Goal: Transaction & Acquisition: Book appointment/travel/reservation

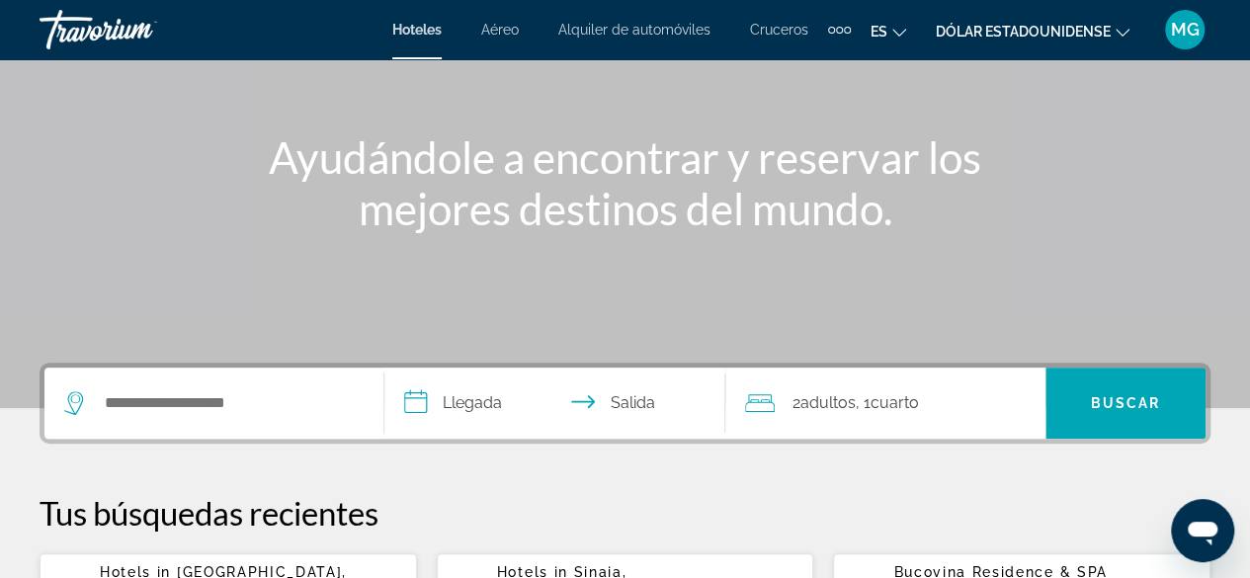
scroll to position [296, 0]
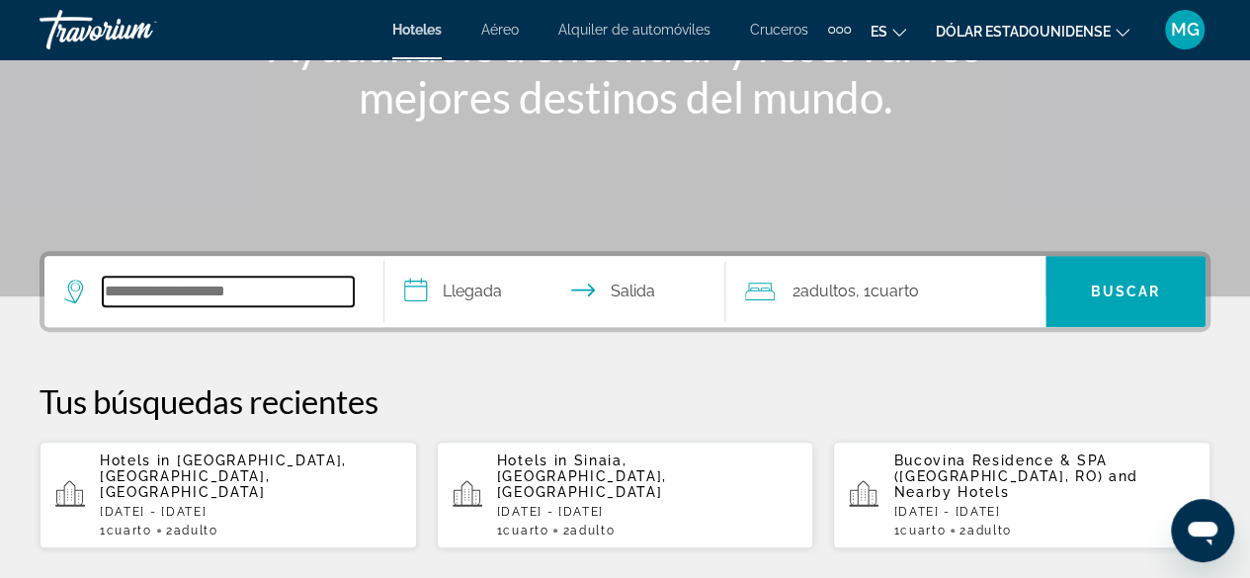
click at [235, 290] on input "Buscar destino hotelero" at bounding box center [228, 292] width 251 height 30
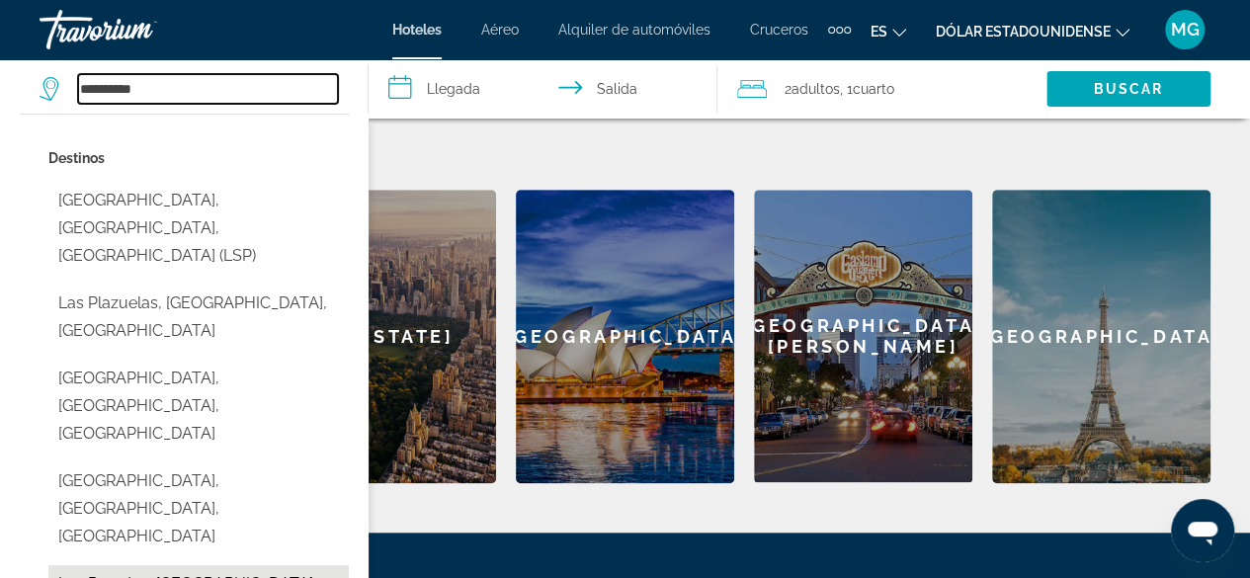
scroll to position [779, 0]
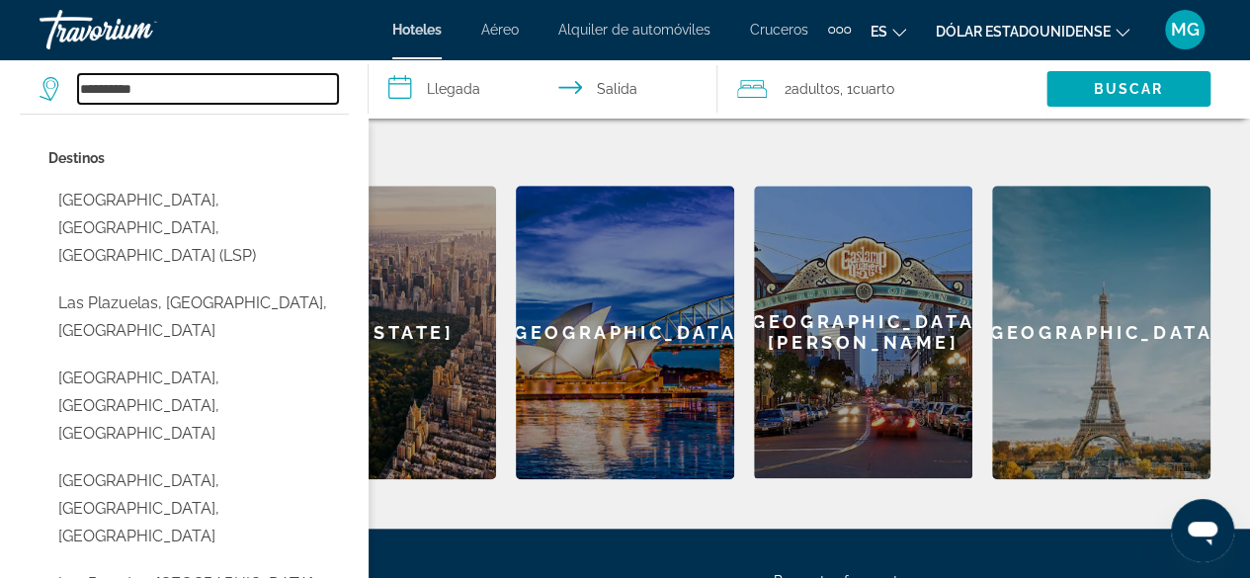
click at [198, 90] on input "**********" at bounding box center [208, 89] width 260 height 30
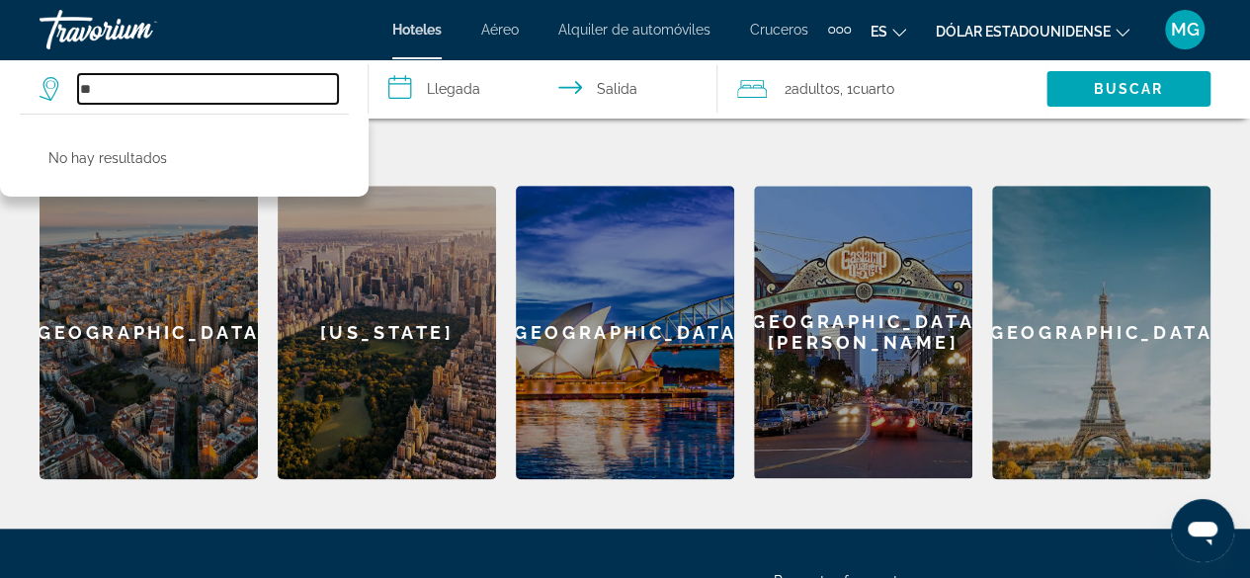
type input "*"
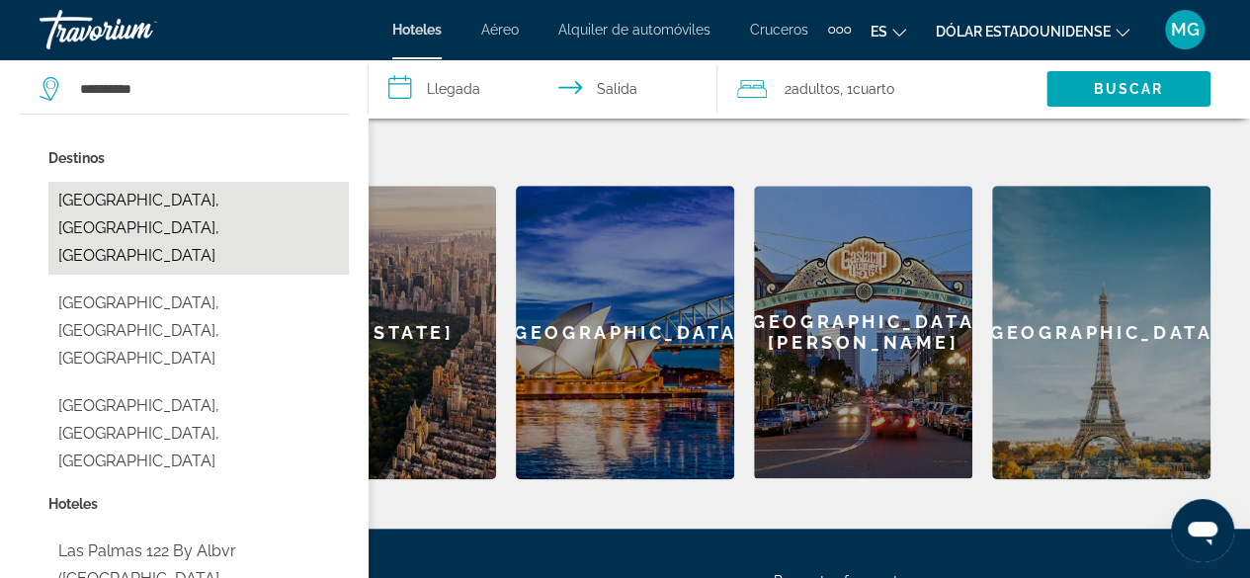
click at [146, 186] on button "[GEOGRAPHIC_DATA], [GEOGRAPHIC_DATA], [GEOGRAPHIC_DATA]" at bounding box center [198, 228] width 300 height 93
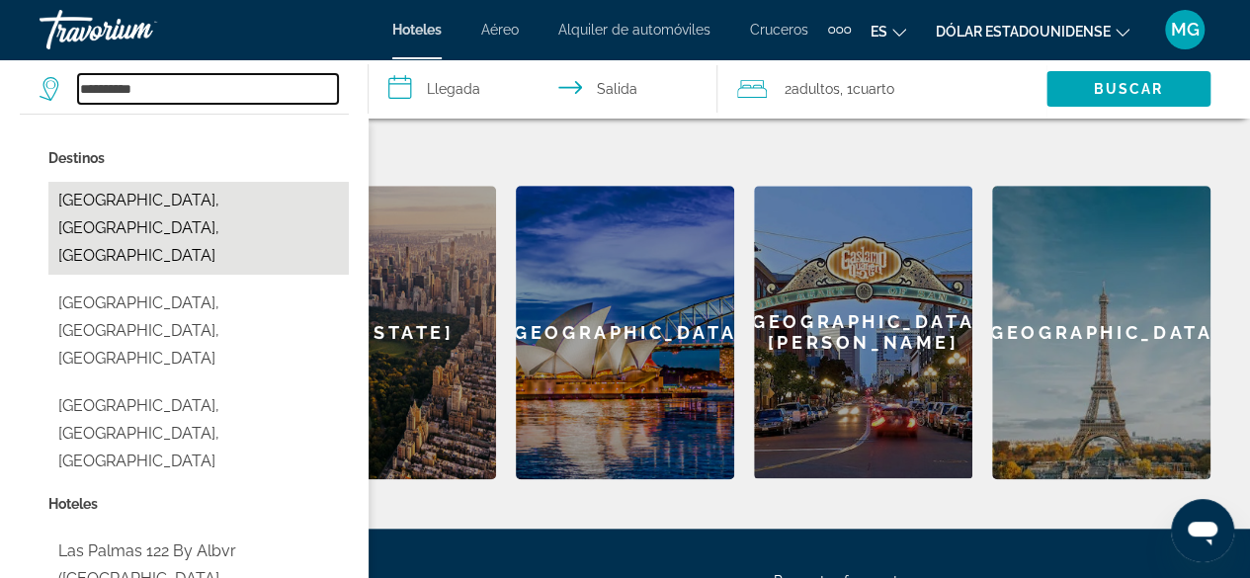
type input "**********"
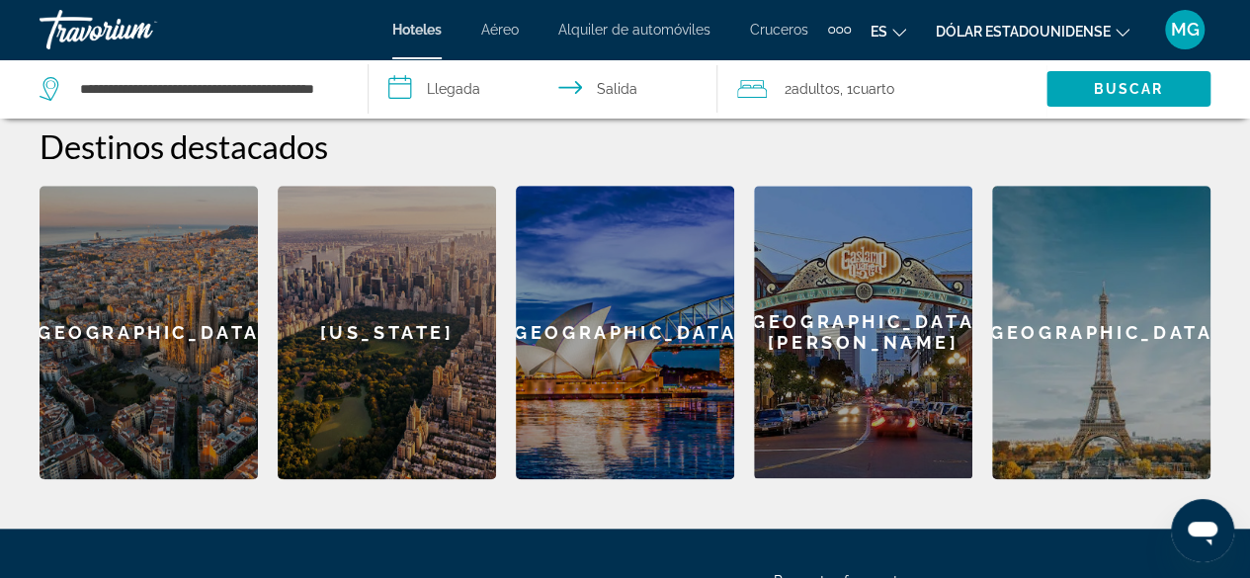
click at [484, 80] on input "**********" at bounding box center [547, 91] width 357 height 65
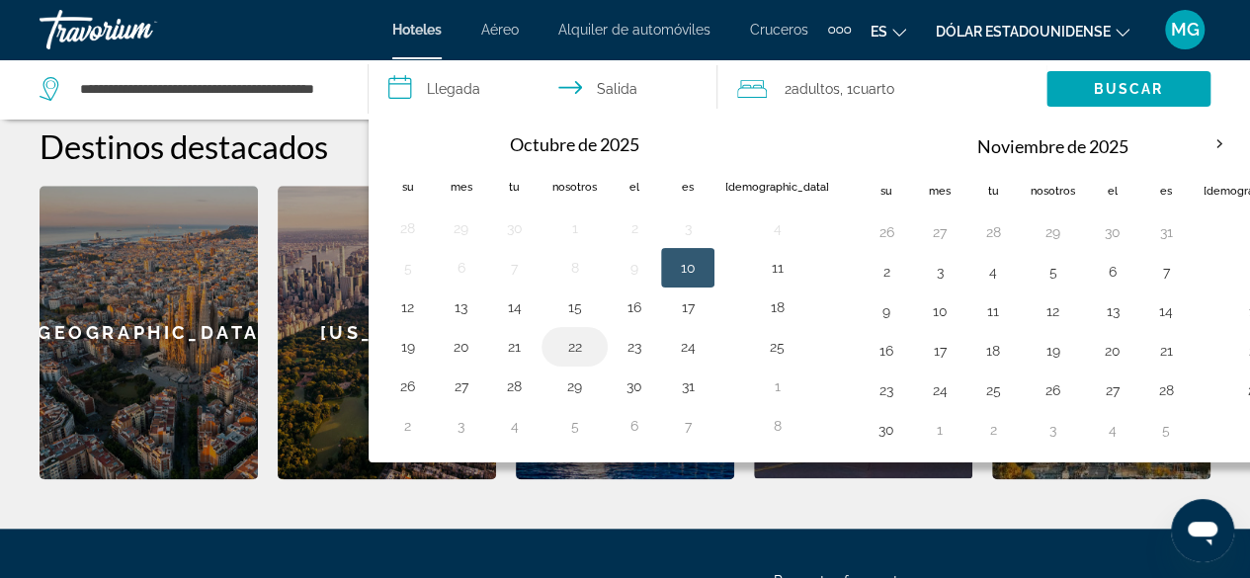
click at [575, 338] on button "22" at bounding box center [574, 347] width 44 height 28
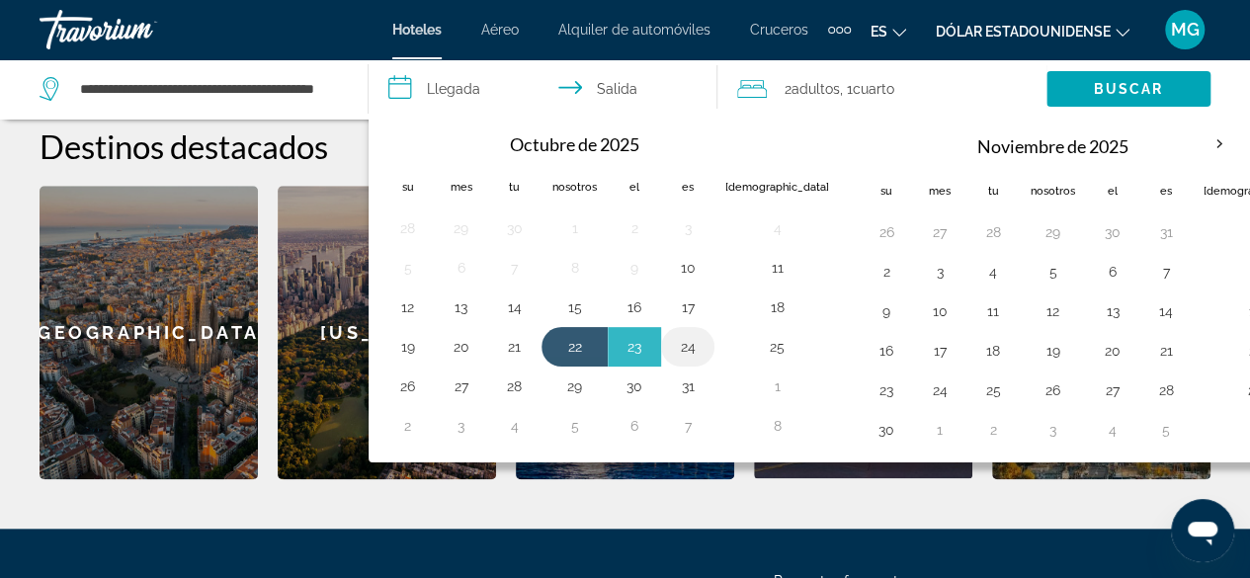
click at [692, 341] on button "24" at bounding box center [688, 347] width 32 height 28
type input "**********"
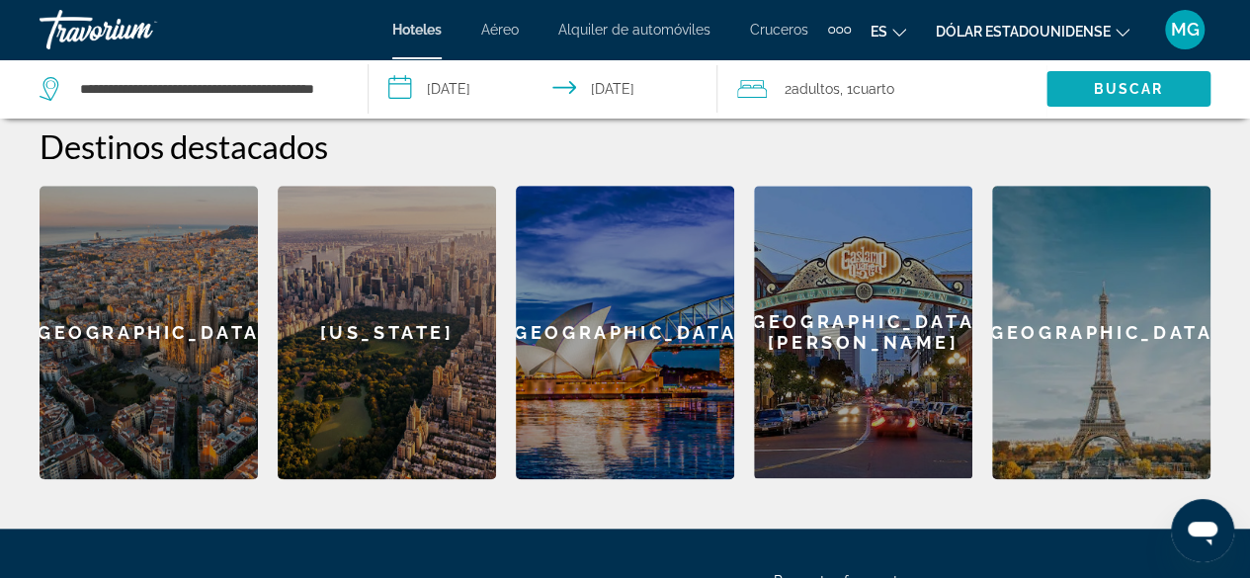
click at [1143, 85] on font "Buscar" at bounding box center [1128, 89] width 70 height 16
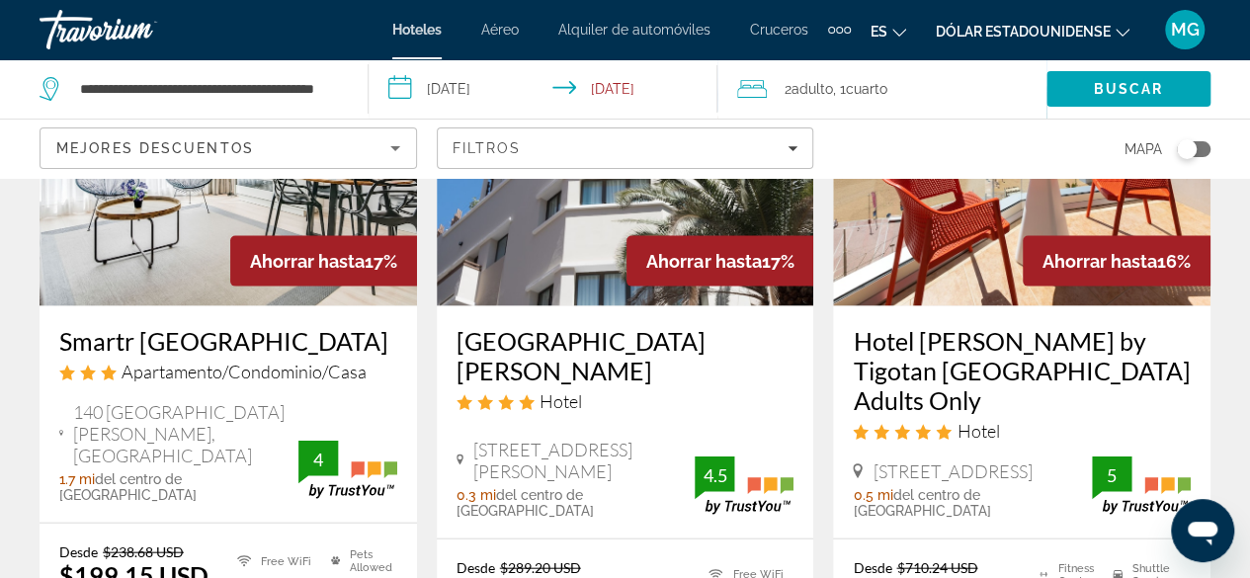
scroll to position [1878, 0]
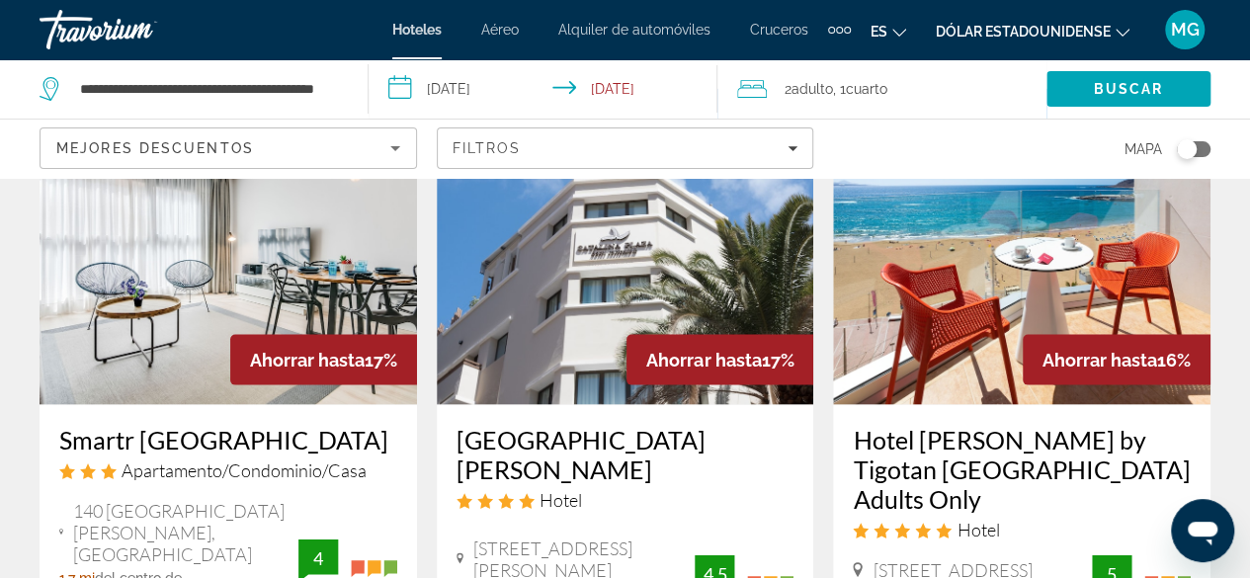
click at [581, 292] on img "Contenido principal" at bounding box center [626, 247] width 378 height 316
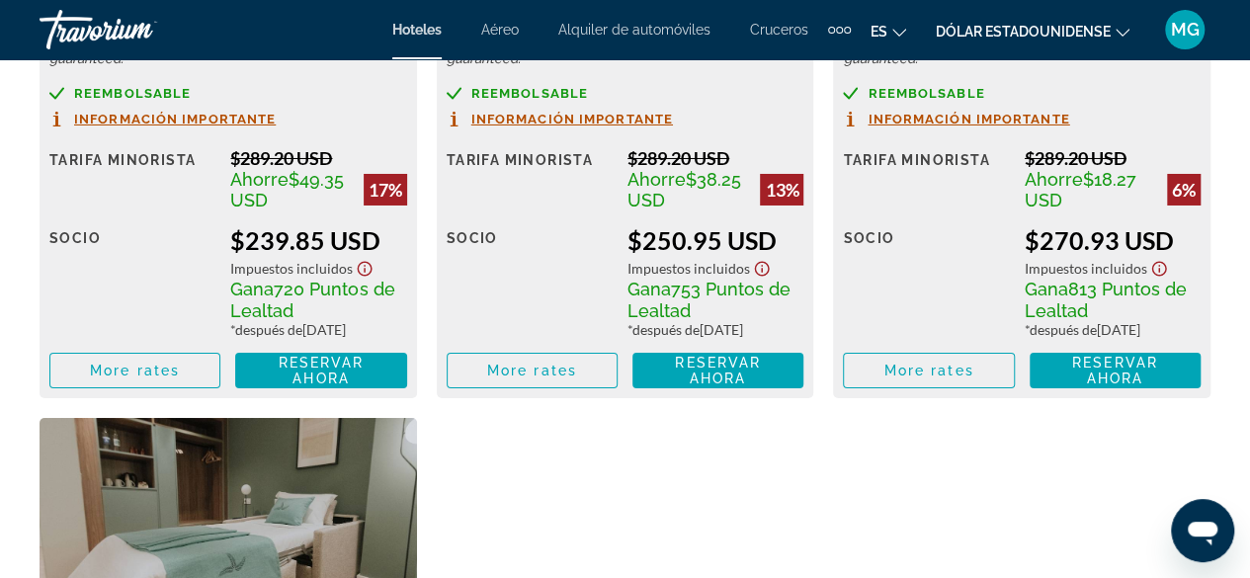
scroll to position [3459, 0]
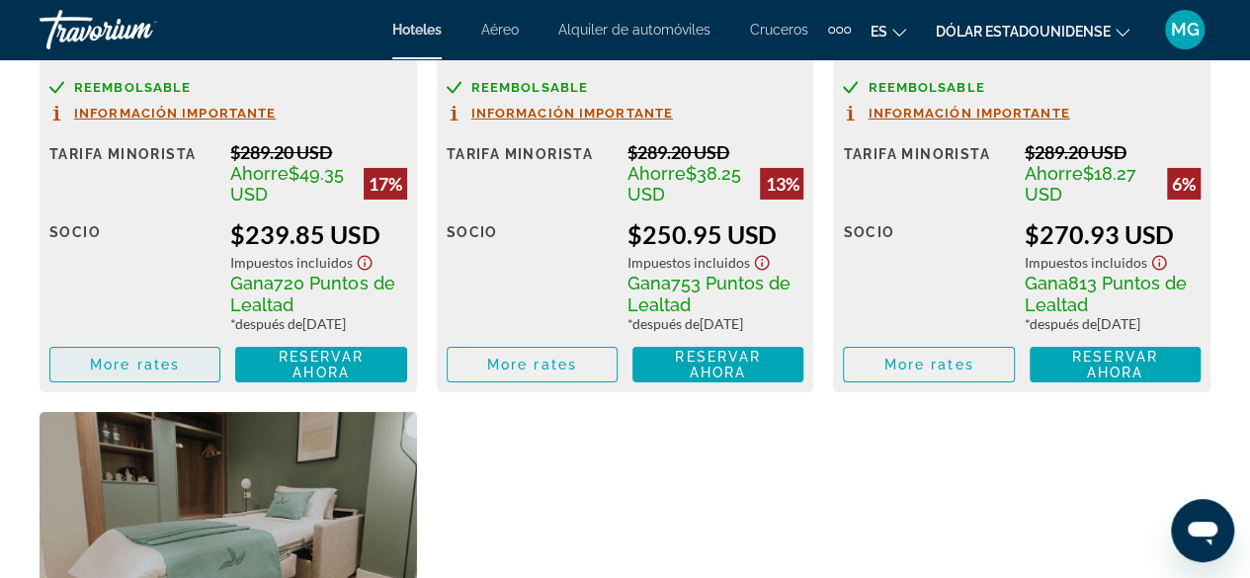
click at [181, 382] on span "Contenido principal" at bounding box center [134, 364] width 169 height 47
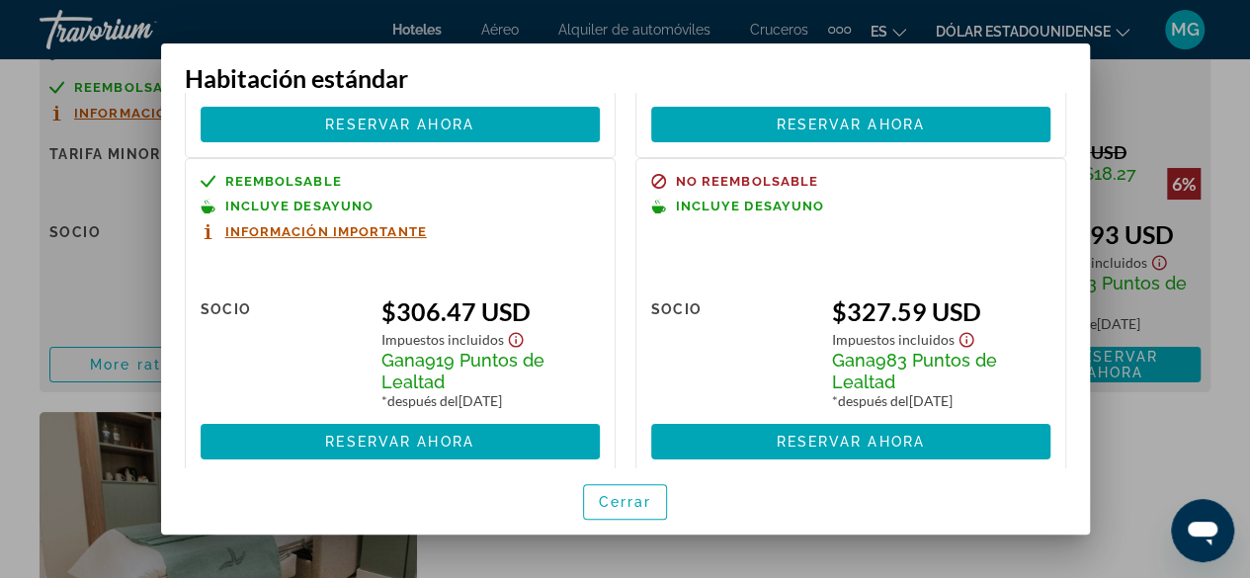
scroll to position [392, 0]
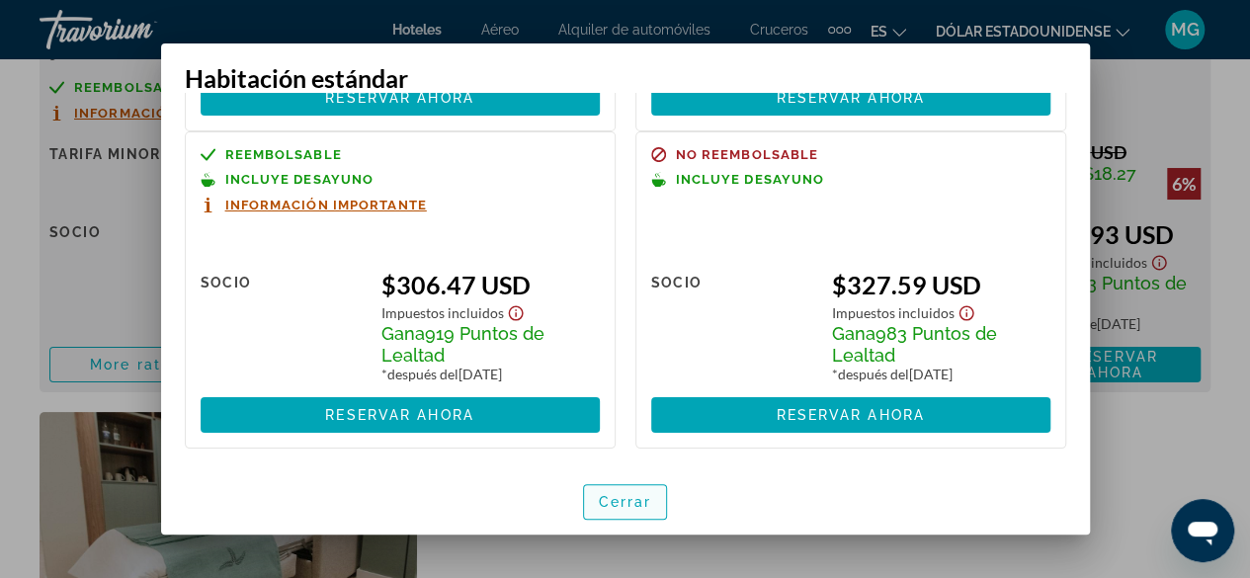
click at [637, 504] on font "Cerrar" at bounding box center [625, 502] width 53 height 16
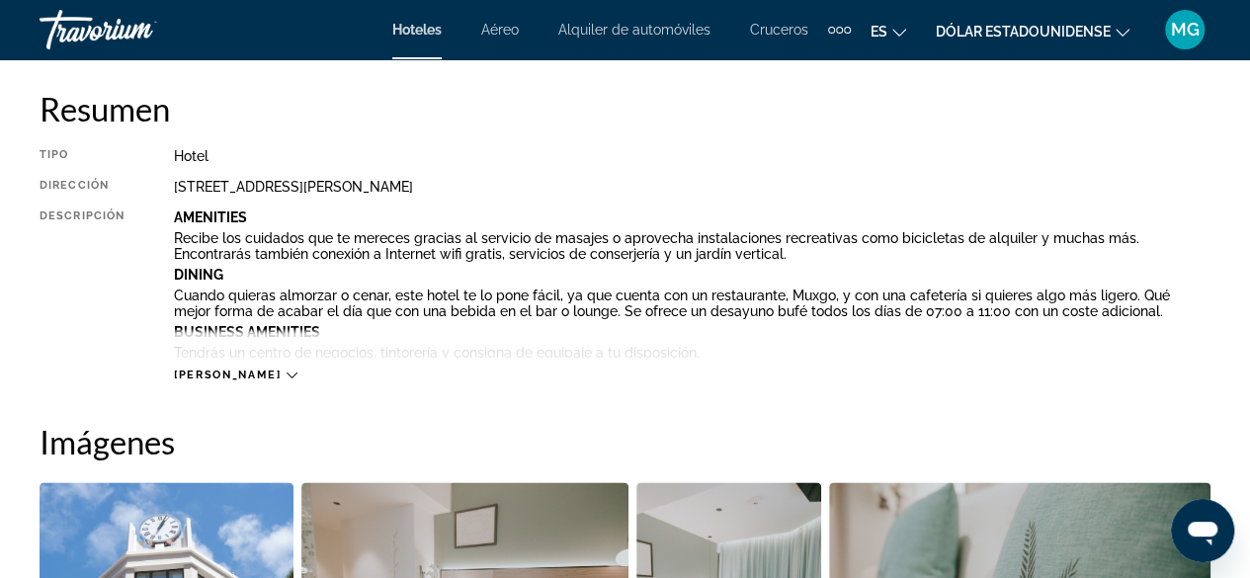
scroll to position [988, 0]
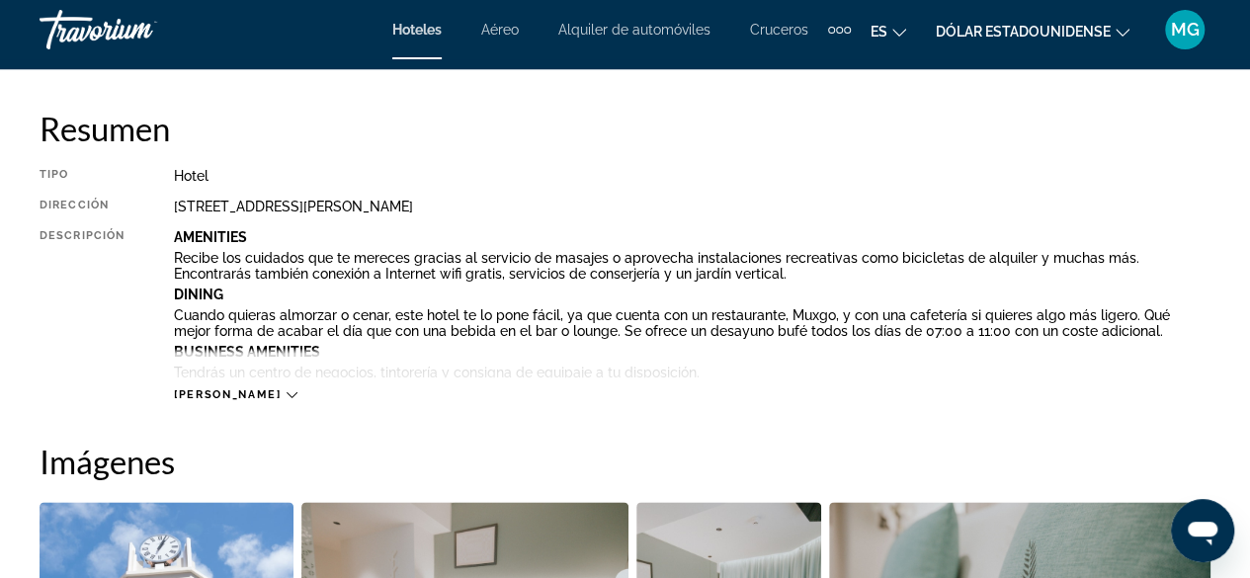
click at [484, 206] on div "[STREET_ADDRESS][PERSON_NAME]" at bounding box center [692, 207] width 1037 height 16
click at [485, 211] on div "[STREET_ADDRESS][PERSON_NAME]" at bounding box center [692, 207] width 1037 height 16
drag, startPoint x: 484, startPoint y: 206, endPoint x: 167, endPoint y: 199, distance: 317.3
click at [167, 199] on div "Tipo Hotel Dirección [STREET_ADDRESS][PERSON_NAME] Descripción Amenities Recibe…" at bounding box center [625, 285] width 1171 height 234
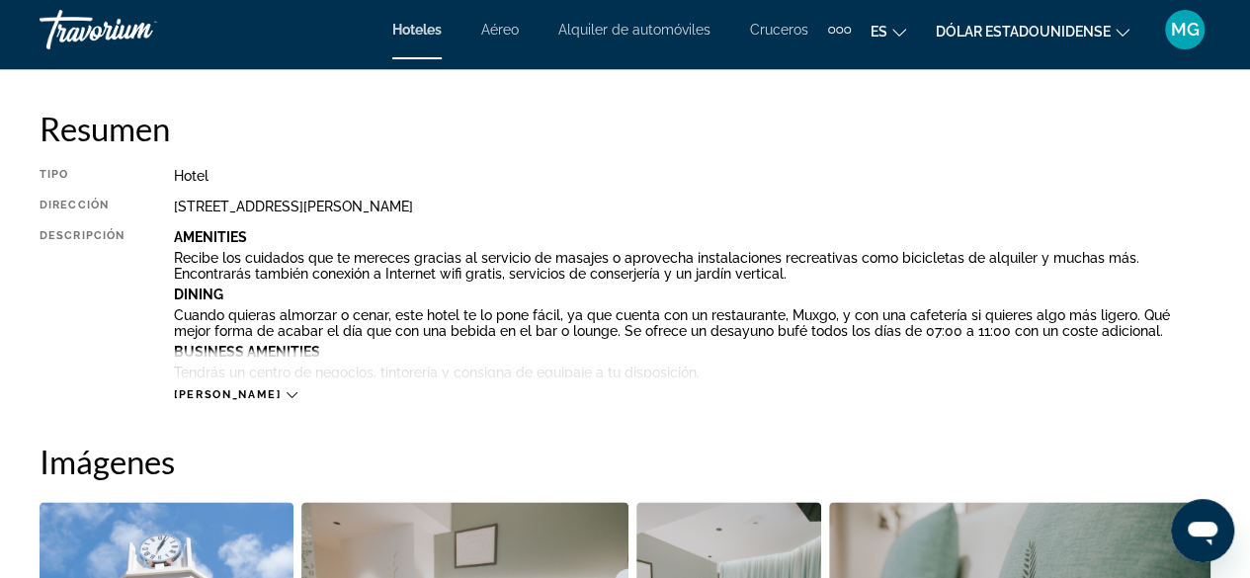
copy div "[STREET_ADDRESS][PERSON_NAME]"
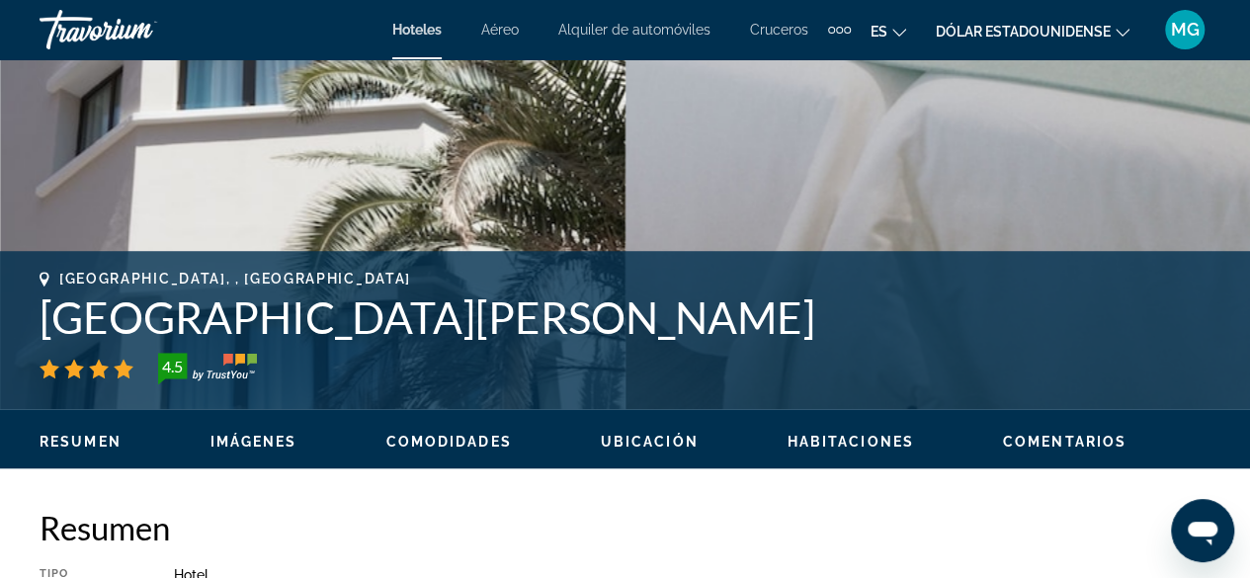
scroll to position [593, 0]
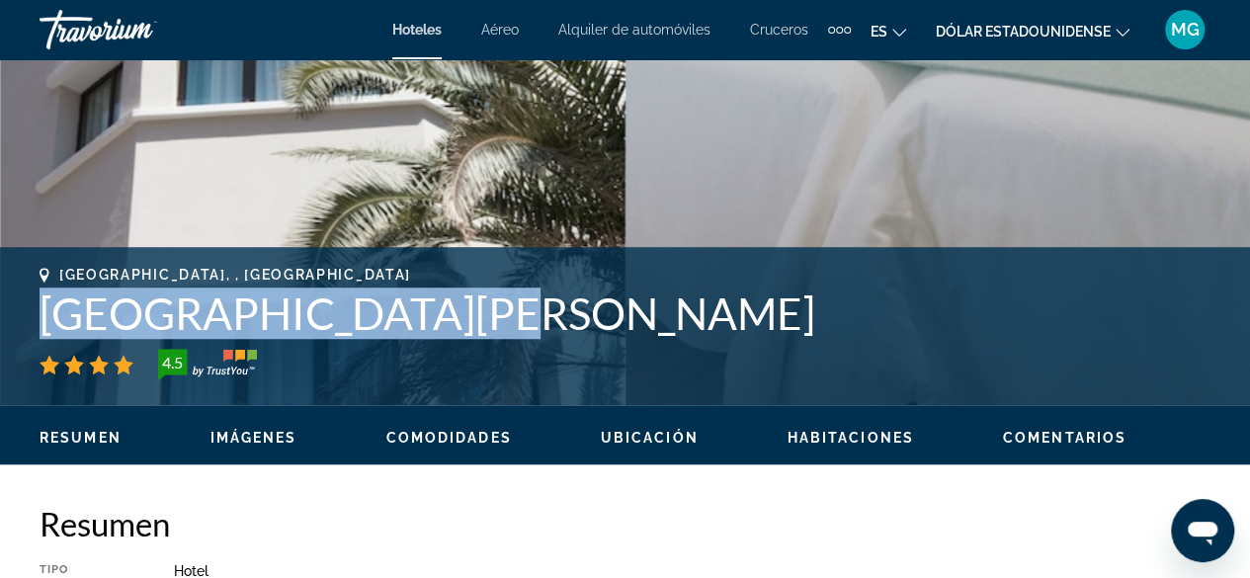
drag, startPoint x: 421, startPoint y: 323, endPoint x: 39, endPoint y: 309, distance: 382.7
click at [39, 309] on div "[GEOGRAPHIC_DATA], , [GEOGRAPHIC_DATA] [GEOGRAPHIC_DATA][PERSON_NAME] 4.5 Direc…" at bounding box center [625, 326] width 1250 height 119
copy h1 "[GEOGRAPHIC_DATA][PERSON_NAME]"
